Goal: Check status: Check status

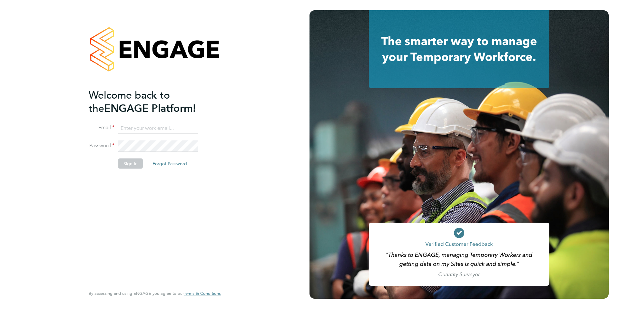
type input "michelle.bartlett@uk.g4s.com"
click at [129, 163] on button "Sign In" at bounding box center [130, 164] width 25 height 10
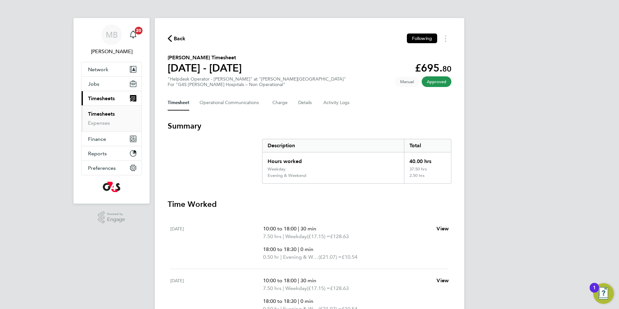
click at [441, 84] on span "Approved" at bounding box center [437, 81] width 30 height 11
